Goal: Information Seeking & Learning: Stay updated

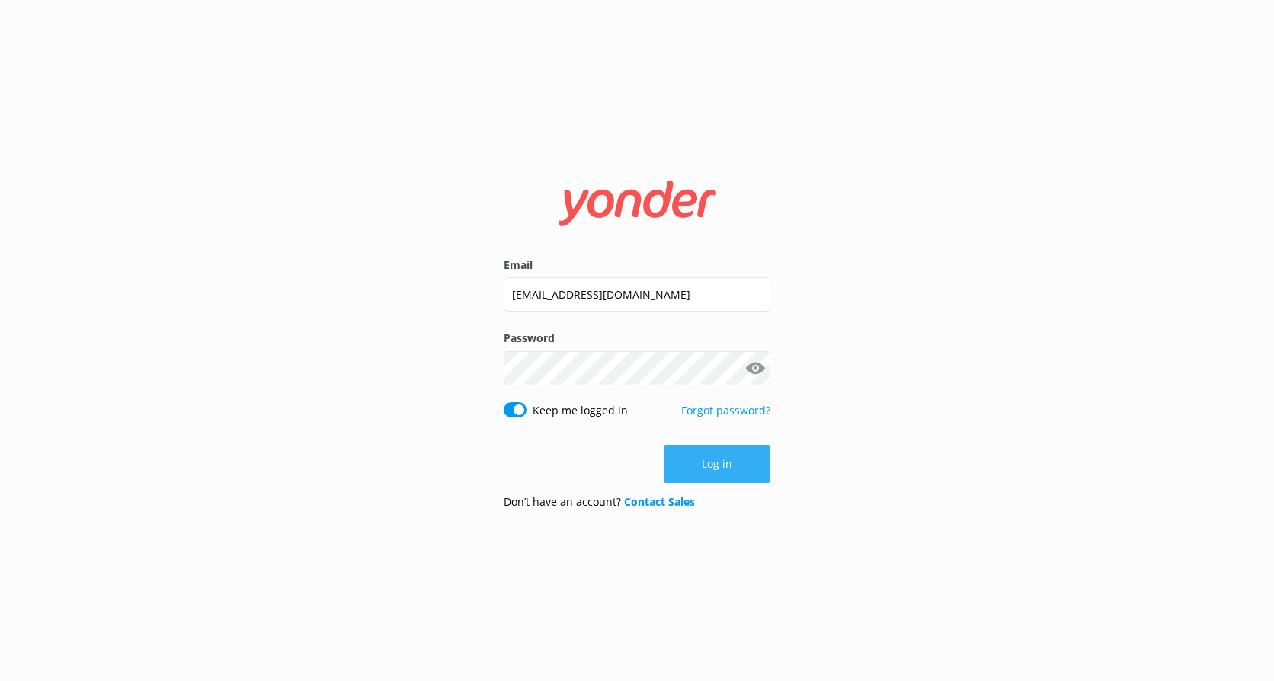
click at [706, 463] on button "Log in" at bounding box center [717, 464] width 107 height 38
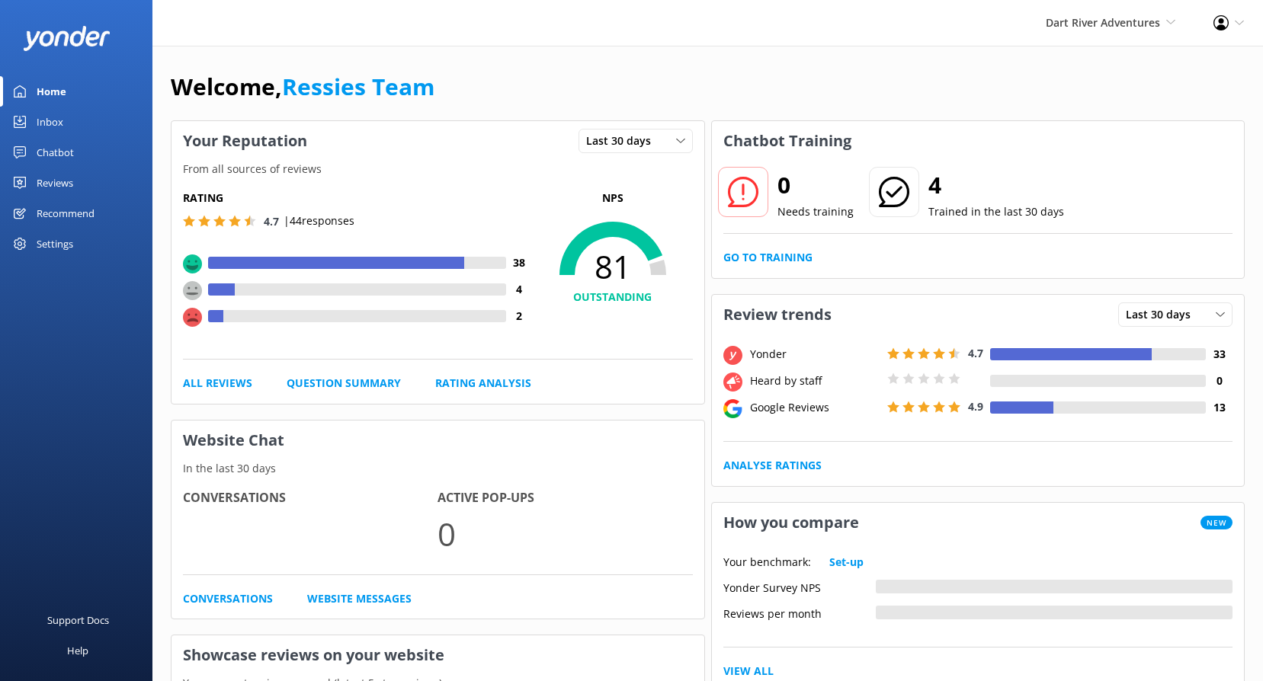
click at [65, 173] on div "Reviews" at bounding box center [55, 183] width 37 height 30
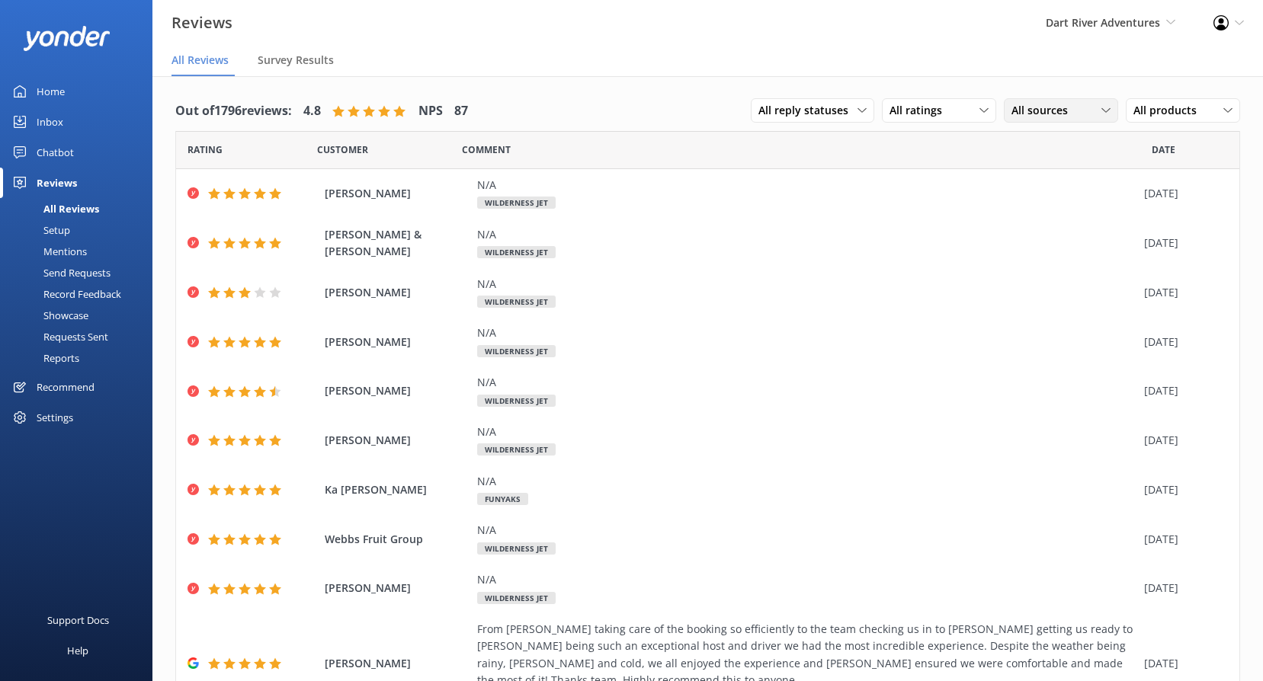
click at [1050, 119] on span "All sources" at bounding box center [1044, 110] width 66 height 17
click at [1062, 226] on link "Google reviews" at bounding box center [1072, 234] width 136 height 30
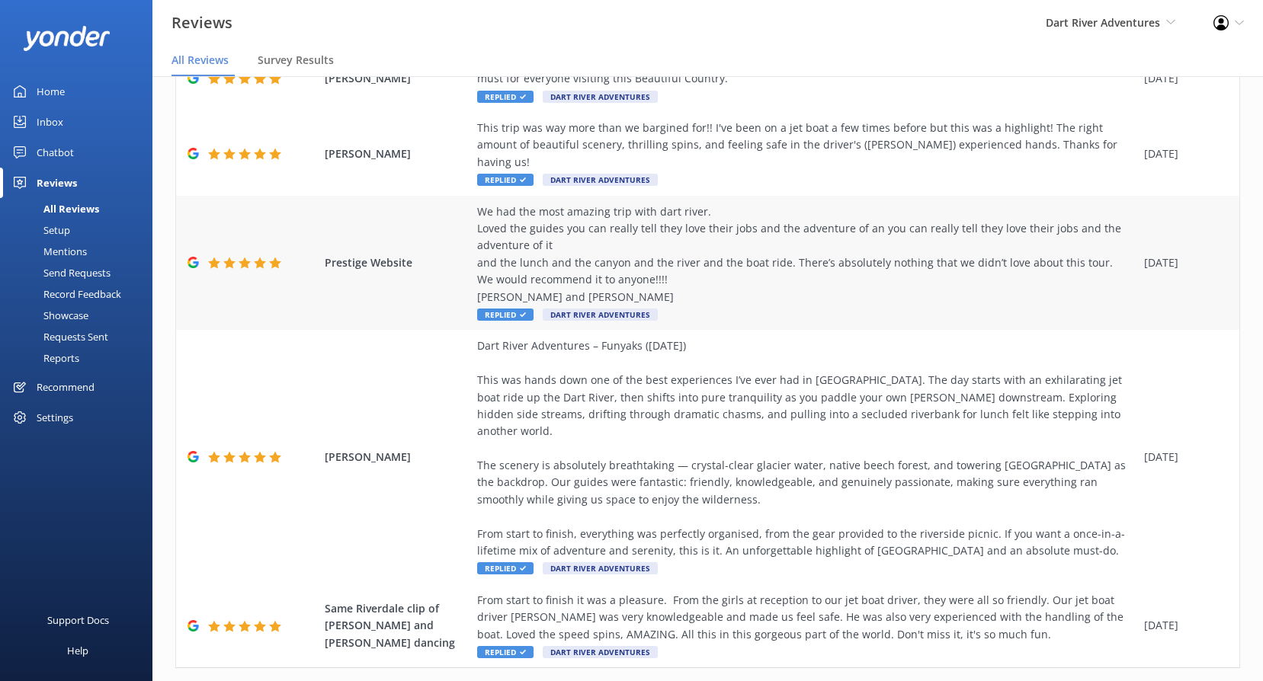
scroll to position [459, 0]
